Goal: Navigation & Orientation: Go to known website

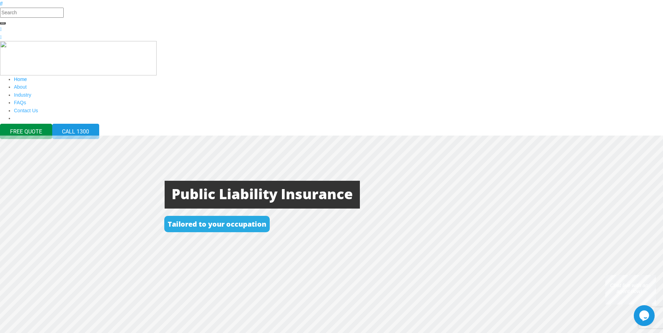
click at [27, 77] on link "Home" at bounding box center [20, 80] width 13 height 6
